Goal: Check status: Check status

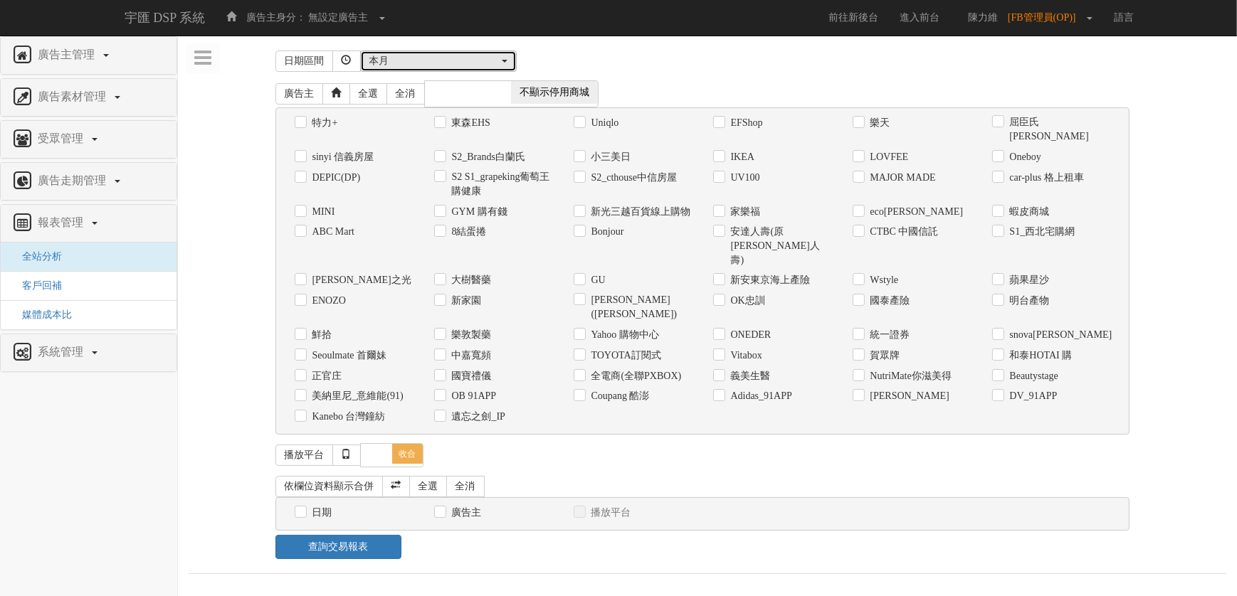
click at [467, 55] on div "本月" at bounding box center [433, 61] width 129 height 14
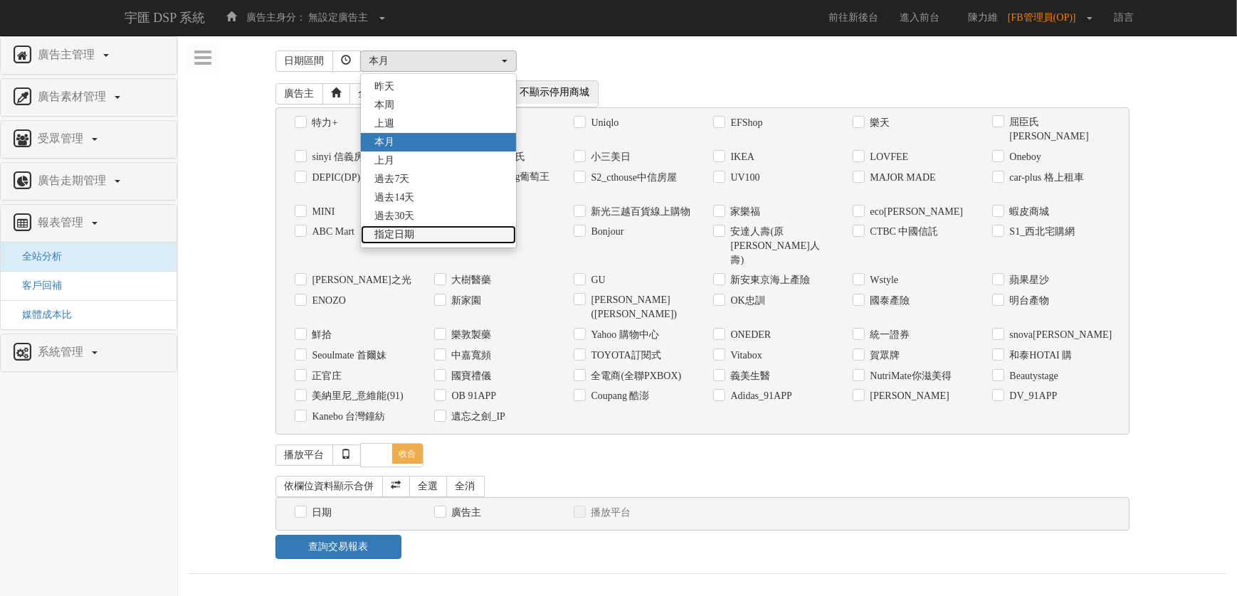
click at [406, 233] on span "指定日期" at bounding box center [395, 235] width 40 height 14
select select "Custom"
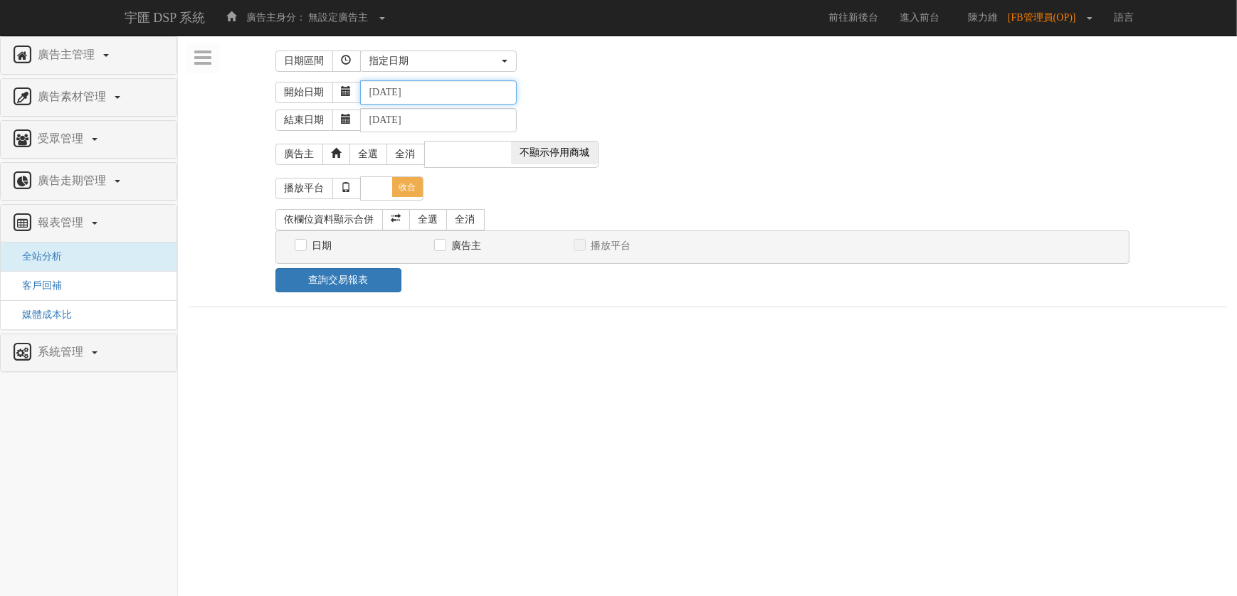
click at [428, 86] on input "[DATE]" at bounding box center [438, 92] width 157 height 24
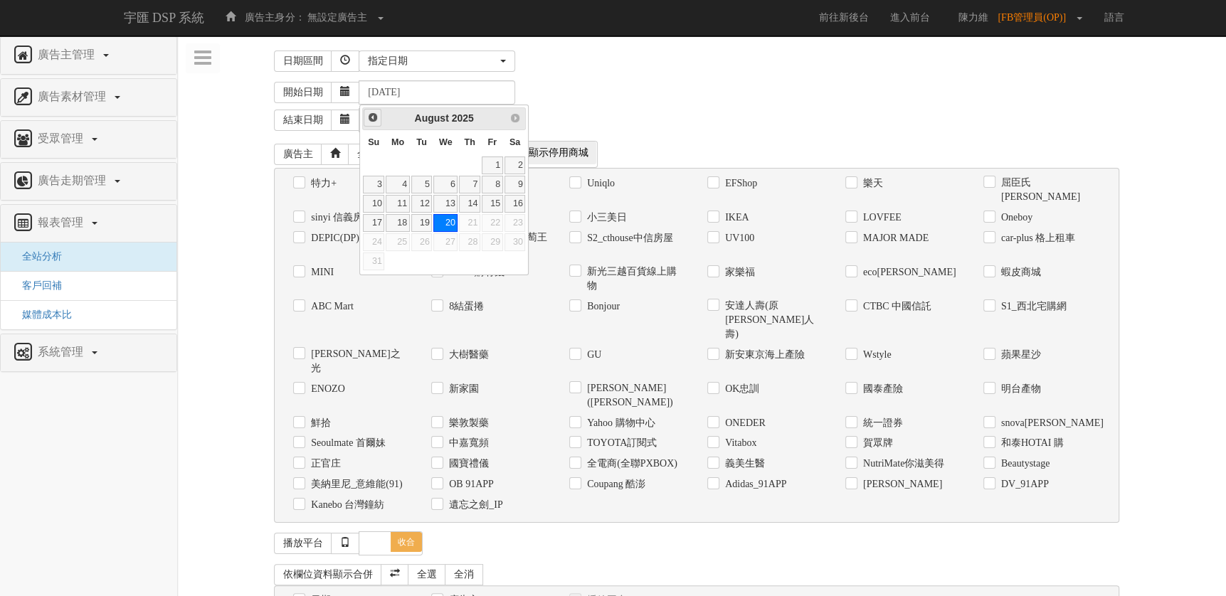
click at [379, 115] on div "Prev Next [DATE]" at bounding box center [444, 118] width 164 height 23
click at [379, 115] on link "Prev" at bounding box center [373, 118] width 18 height 18
click at [477, 162] on link "1" at bounding box center [469, 166] width 21 height 18
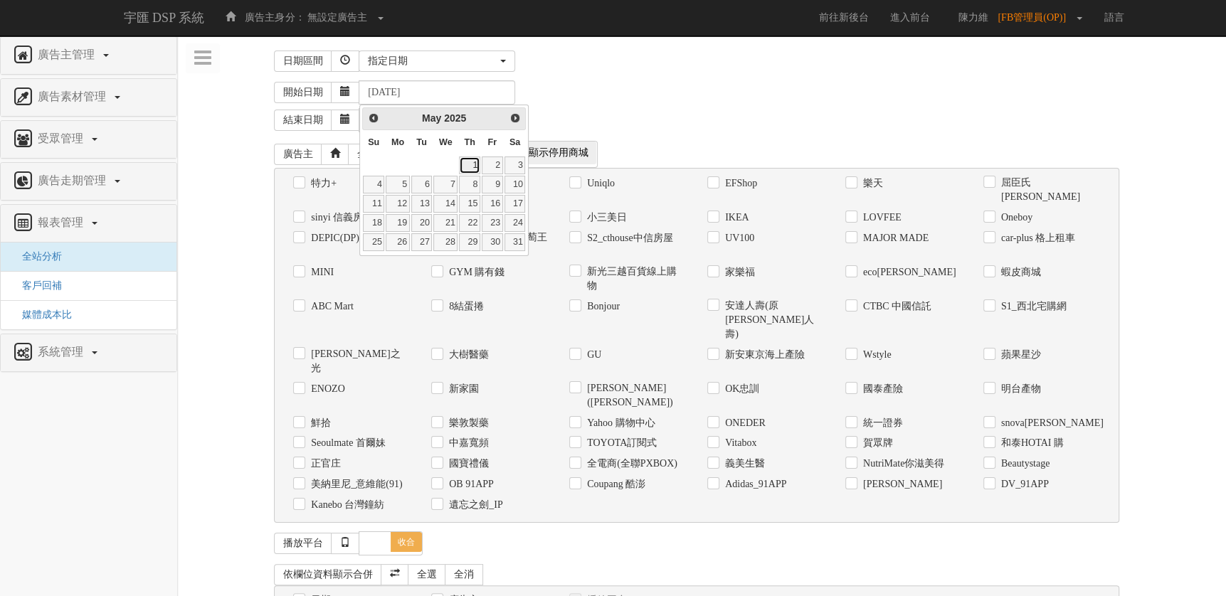
type input "[DATE]"
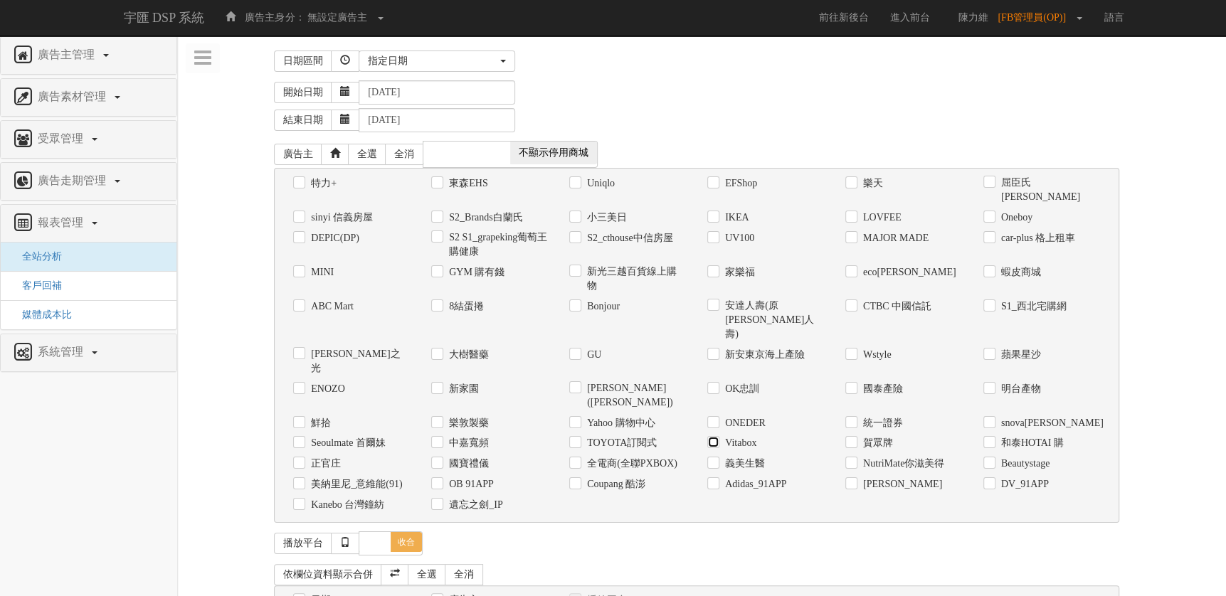
click at [708, 439] on input "Vitabox" at bounding box center [711, 443] width 9 height 9
checkbox input "true"
click at [321, 593] on label "日期" at bounding box center [318, 600] width 23 height 14
click at [302, 596] on input "日期" at bounding box center [297, 600] width 9 height 9
checkbox input "true"
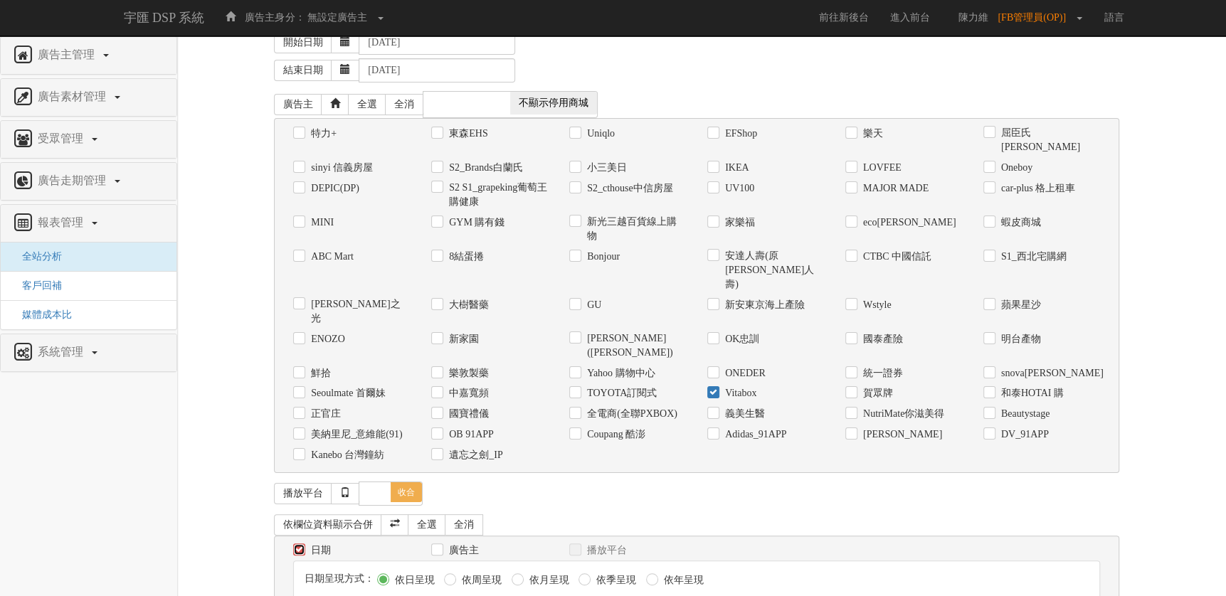
scroll to position [64, 0]
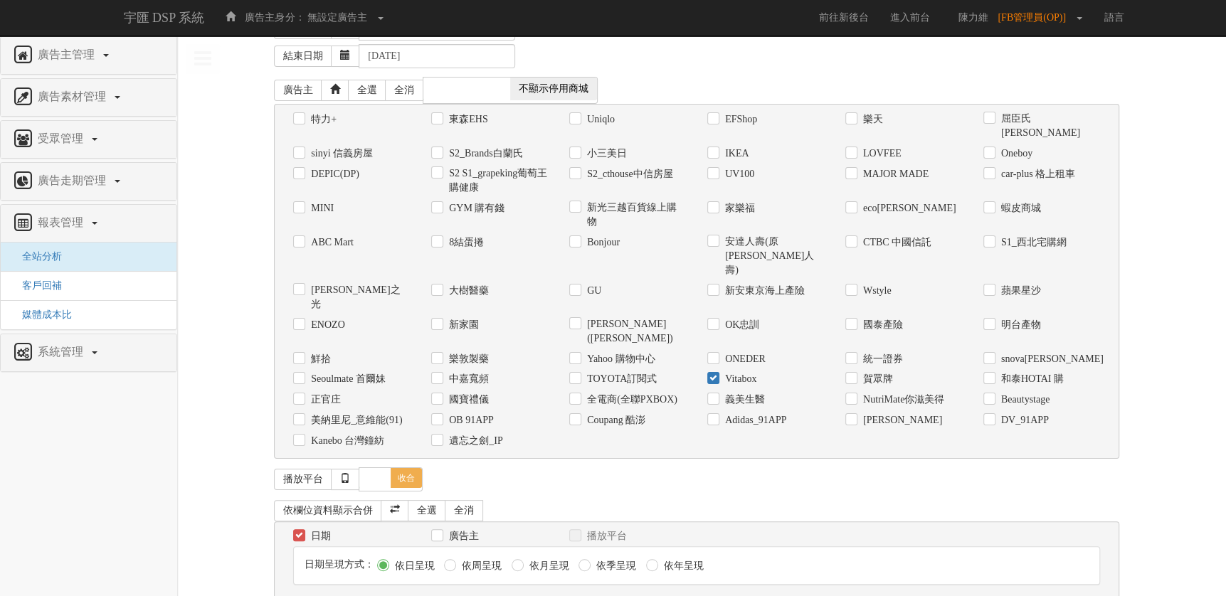
click at [564, 559] on label "依月呈現" at bounding box center [547, 566] width 43 height 14
click at [521, 561] on input "依月呈現" at bounding box center [516, 565] width 9 height 9
radio input "true"
